Goal: Navigation & Orientation: Understand site structure

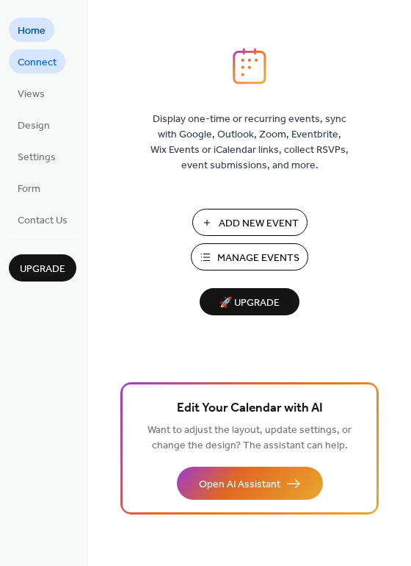
click at [31, 60] on span "Connect" at bounding box center [37, 62] width 39 height 15
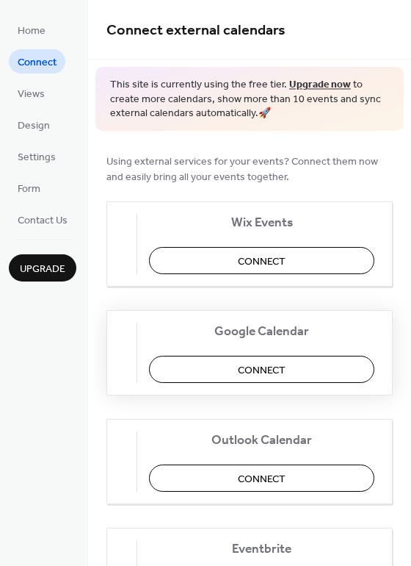
click at [222, 368] on button "Connect" at bounding box center [262, 369] width 226 height 27
click at [58, 104] on ul "Home Connect Views Design Settings Form Contact Us" at bounding box center [43, 125] width 68 height 214
click at [39, 95] on span "Views" at bounding box center [31, 94] width 27 height 15
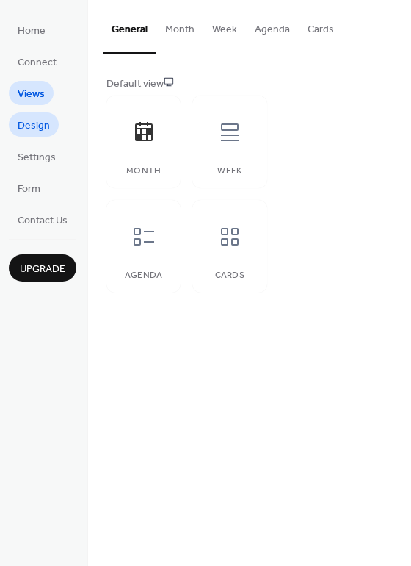
click at [37, 123] on span "Design" at bounding box center [34, 125] width 32 height 15
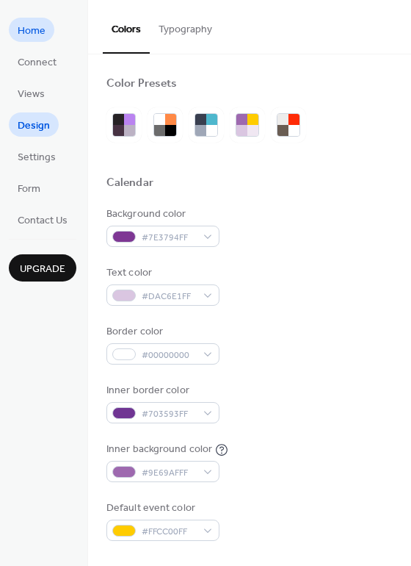
click at [44, 36] on span "Home" at bounding box center [32, 31] width 28 height 15
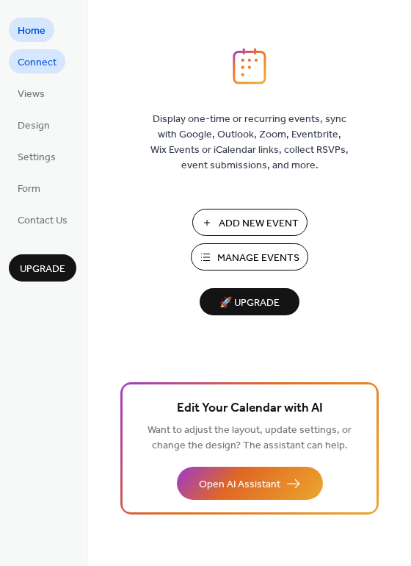
click at [44, 65] on span "Connect" at bounding box center [37, 62] width 39 height 15
click at [37, 73] on link "Connect" at bounding box center [37, 61] width 57 height 24
